Goal: Navigation & Orientation: Find specific page/section

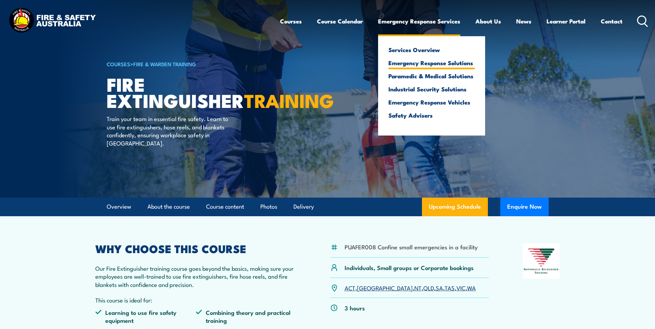
click at [436, 64] on link "Emergency Response Solutions" at bounding box center [431, 63] width 86 height 6
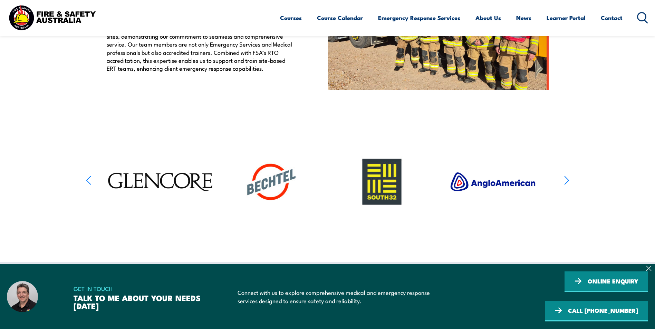
scroll to position [380, 0]
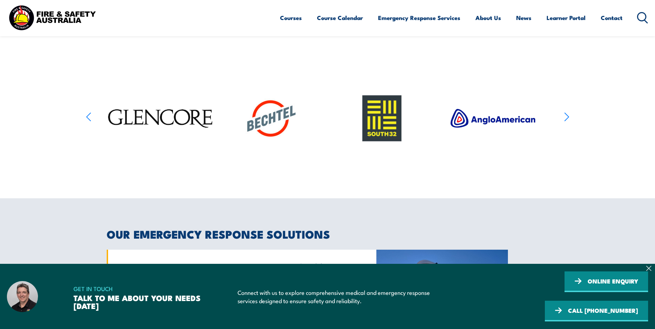
click at [571, 124] on section at bounding box center [327, 118] width 655 height 109
click at [568, 121] on icon "button" at bounding box center [567, 117] width 4 height 8
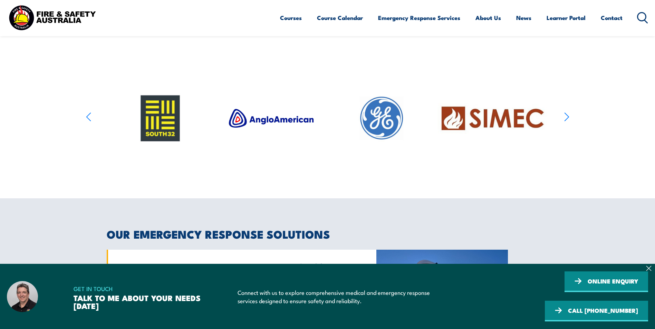
click at [568, 121] on icon "button" at bounding box center [567, 117] width 4 height 8
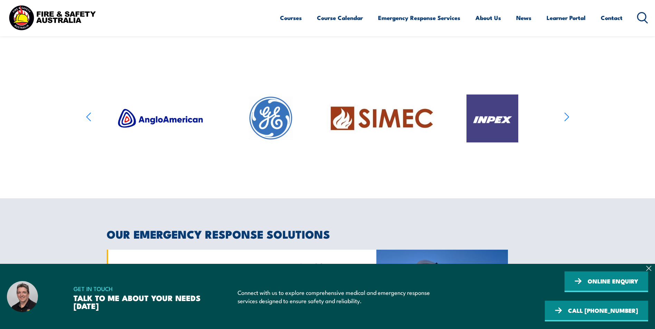
click at [568, 121] on icon "button" at bounding box center [567, 117] width 4 height 8
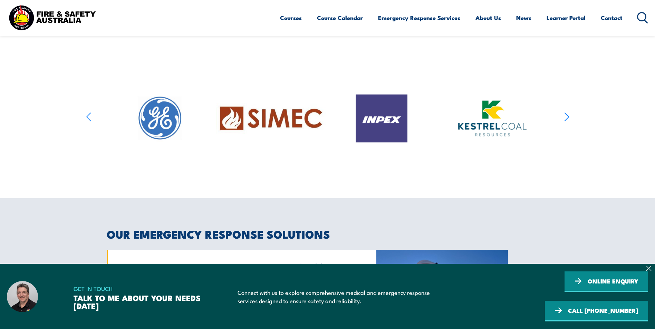
click at [568, 121] on icon "button" at bounding box center [567, 117] width 4 height 8
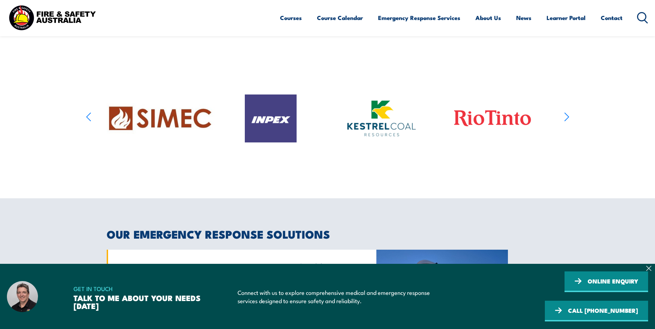
click at [568, 121] on icon "button" at bounding box center [567, 117] width 4 height 8
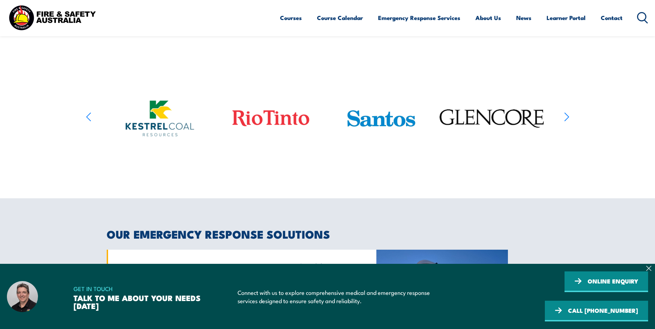
click at [568, 121] on icon "button" at bounding box center [567, 117] width 4 height 8
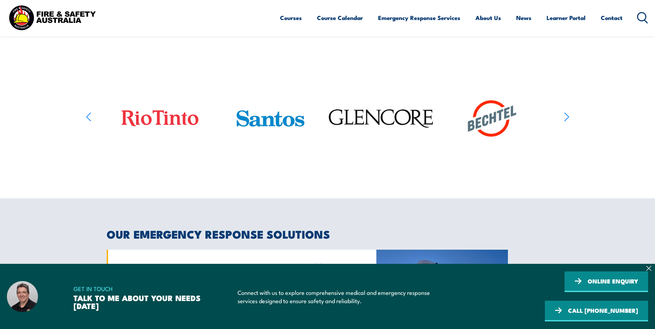
click at [568, 121] on icon "button" at bounding box center [567, 117] width 4 height 8
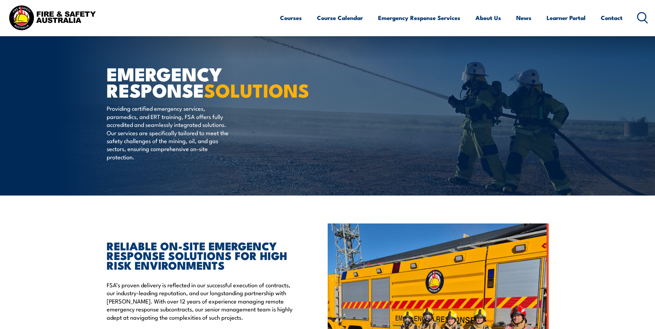
scroll to position [0, 0]
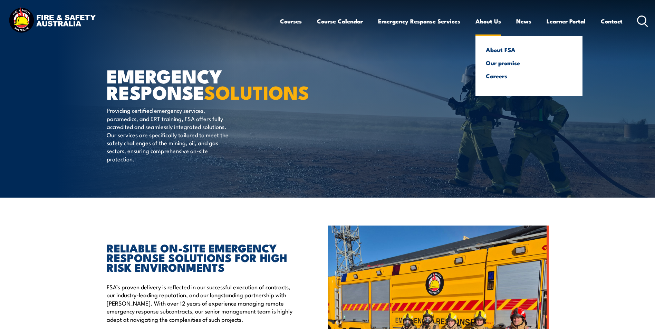
click at [494, 21] on link "About Us" at bounding box center [489, 21] width 26 height 18
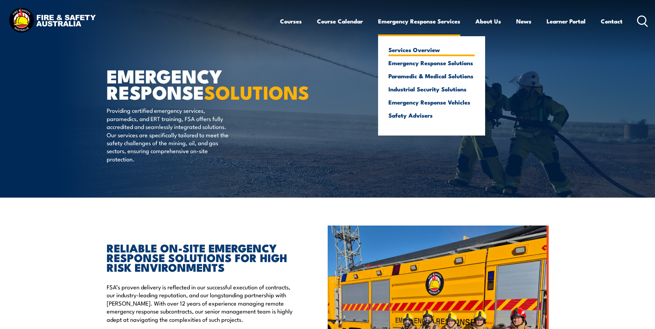
click at [413, 50] on link "Services Overview" at bounding box center [431, 50] width 86 height 6
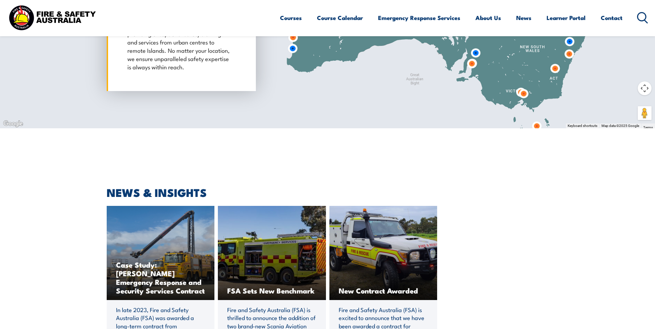
scroll to position [2007, 0]
